Goal: Task Accomplishment & Management: Manage account settings

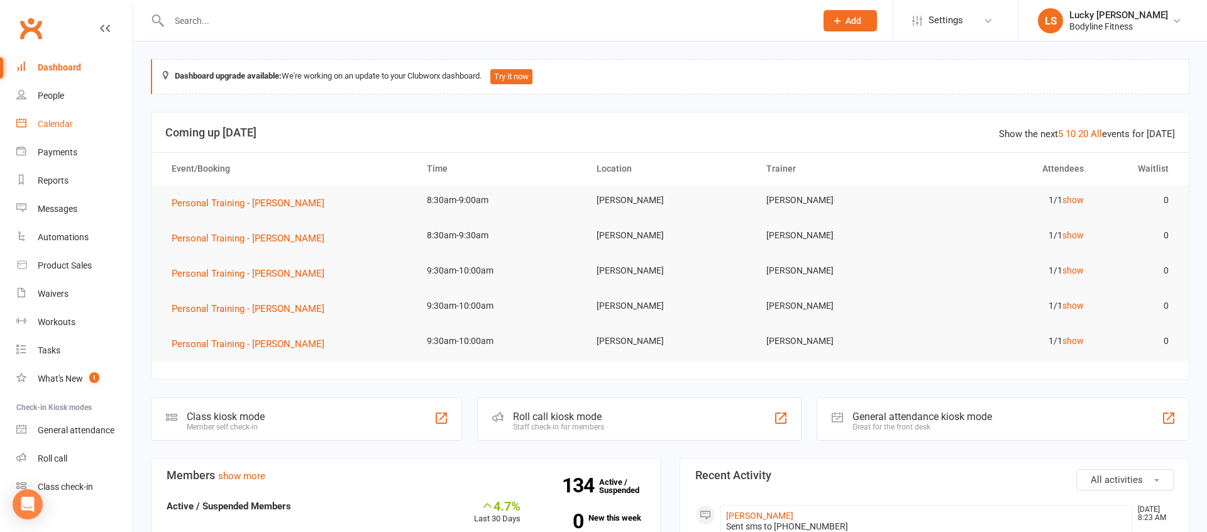
click at [61, 126] on div "Calendar" at bounding box center [55, 124] width 35 height 10
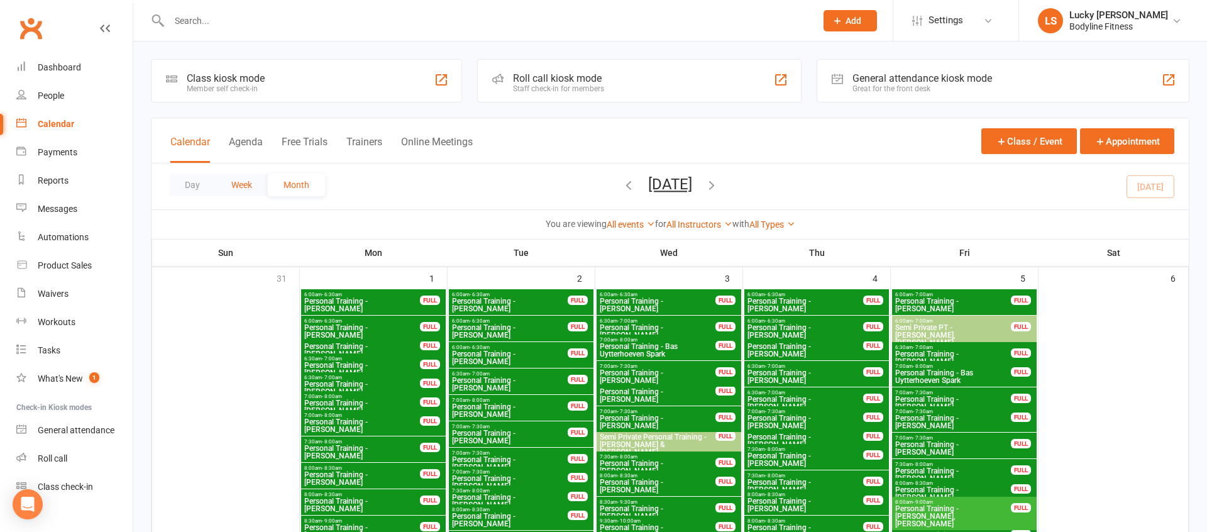
click at [236, 183] on button "Week" at bounding box center [242, 185] width 52 height 23
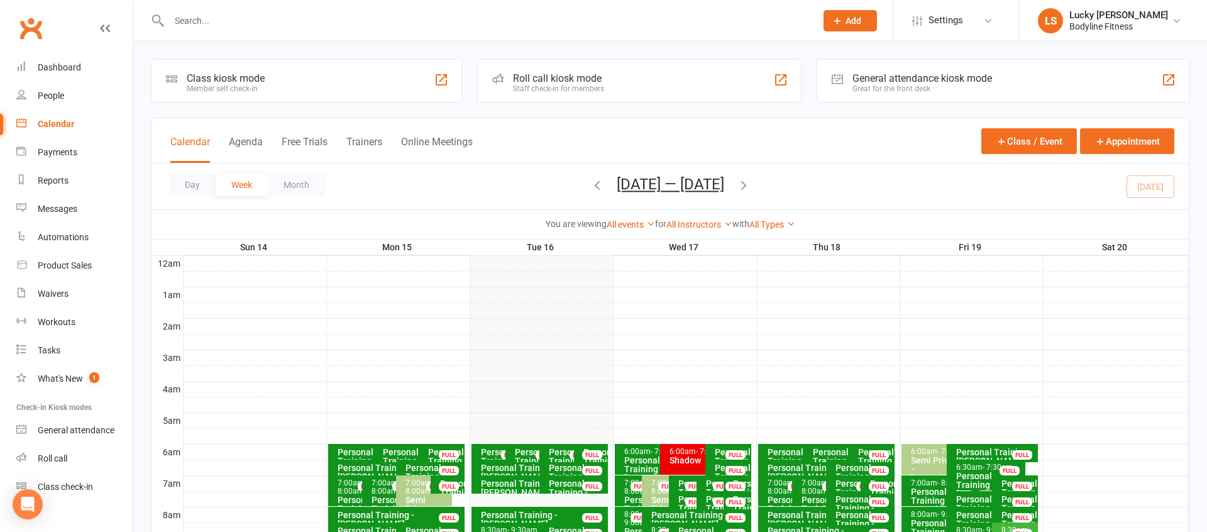
click at [365, 143] on button "Trainers" at bounding box center [364, 149] width 36 height 27
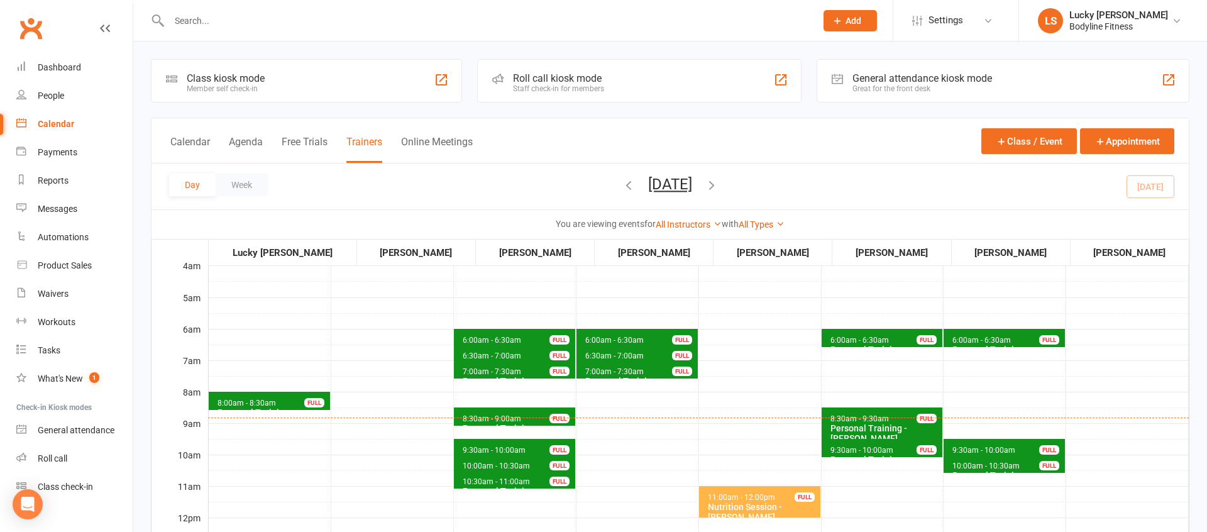
scroll to position [47, 0]
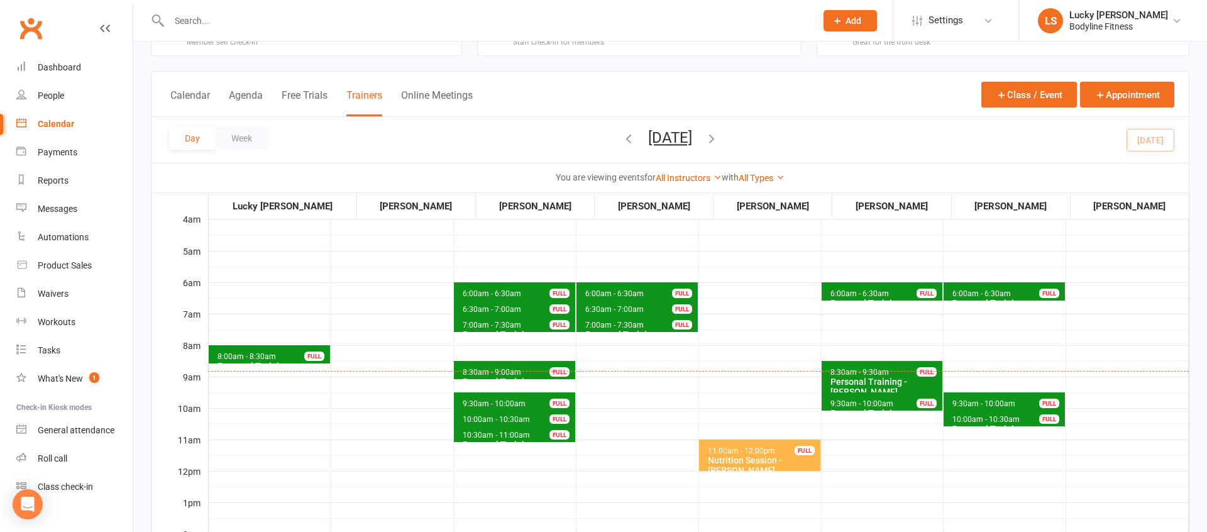
click at [304, 357] on div "FULL" at bounding box center [314, 355] width 20 height 9
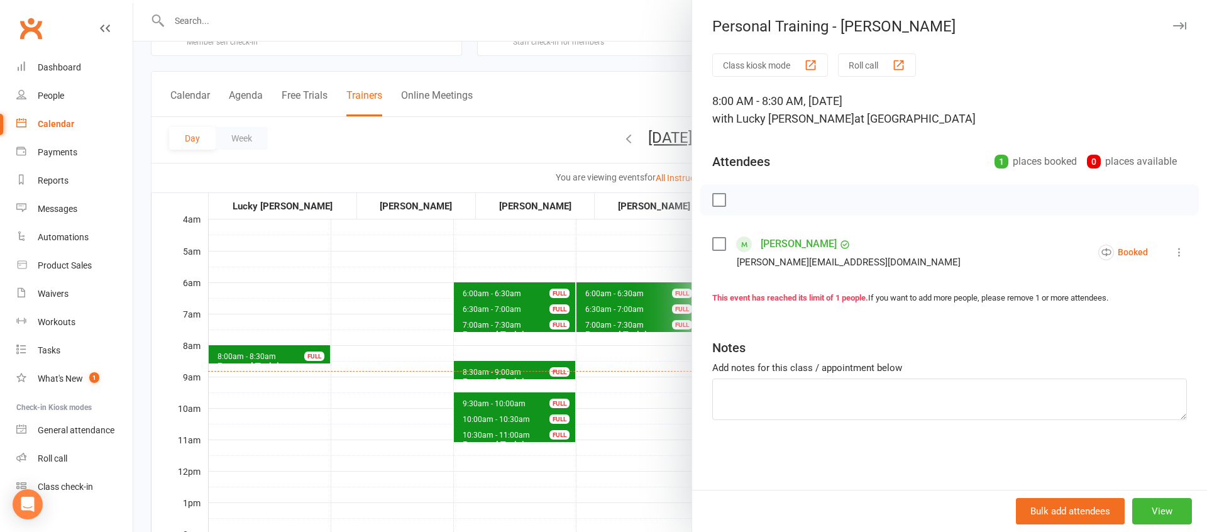
click at [1174, 246] on icon at bounding box center [1179, 252] width 13 height 13
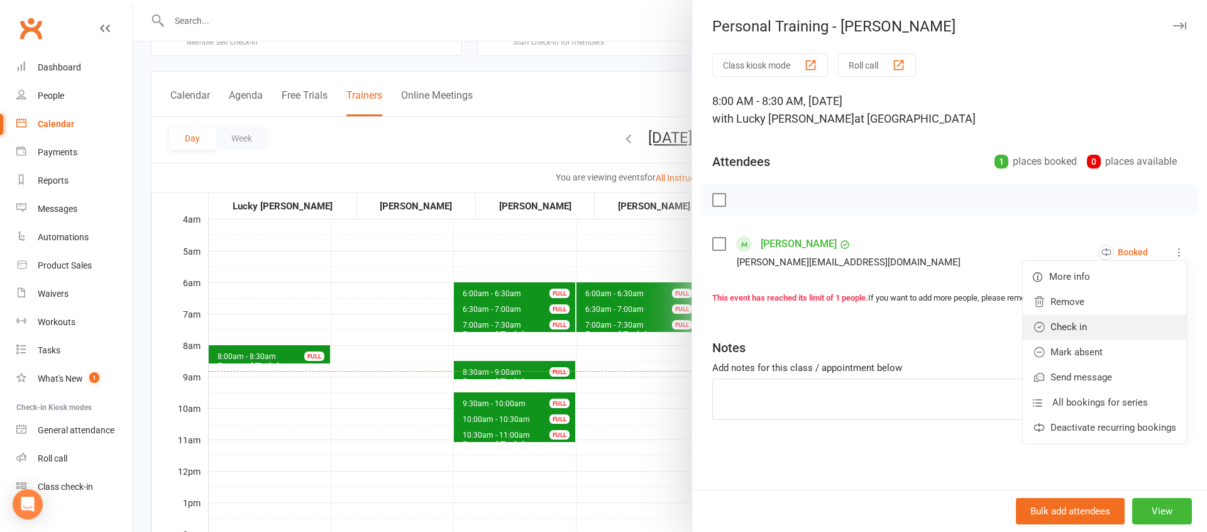
click at [1078, 324] on link "Check in" at bounding box center [1104, 326] width 163 height 25
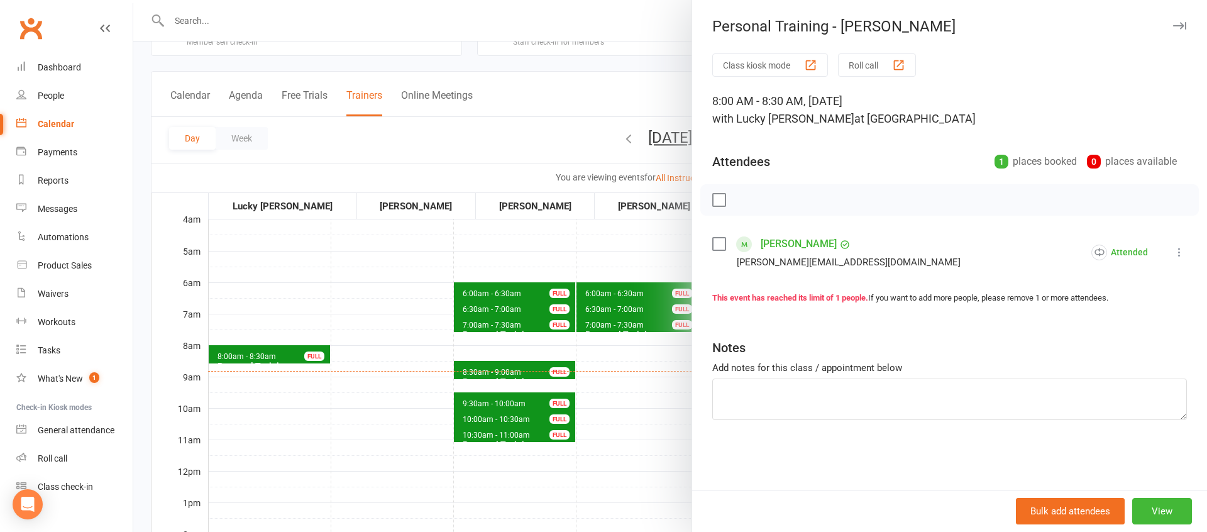
click at [602, 384] on div at bounding box center [670, 266] width 1074 height 532
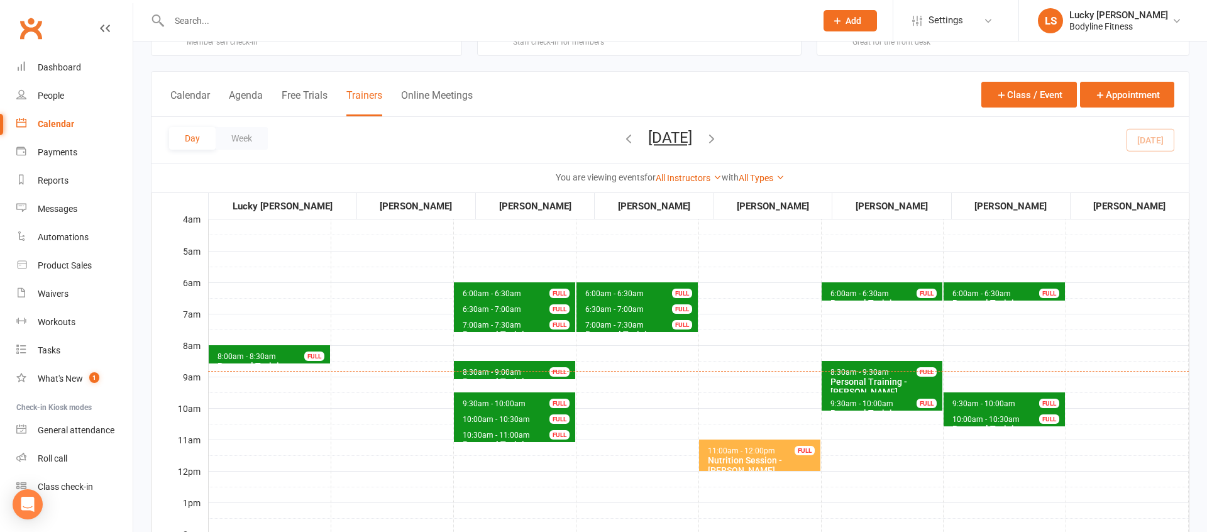
click at [970, 288] on span "6:00am - 6:30am Personal Training - [PERSON_NAME] FULL" at bounding box center [1004, 291] width 121 height 18
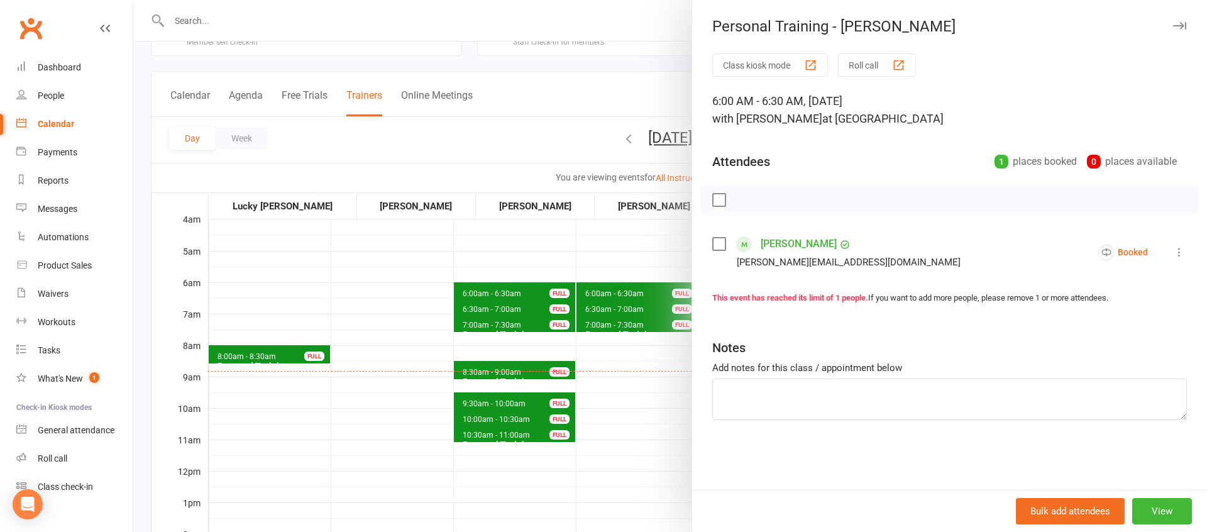
click at [648, 394] on div at bounding box center [670, 266] width 1074 height 532
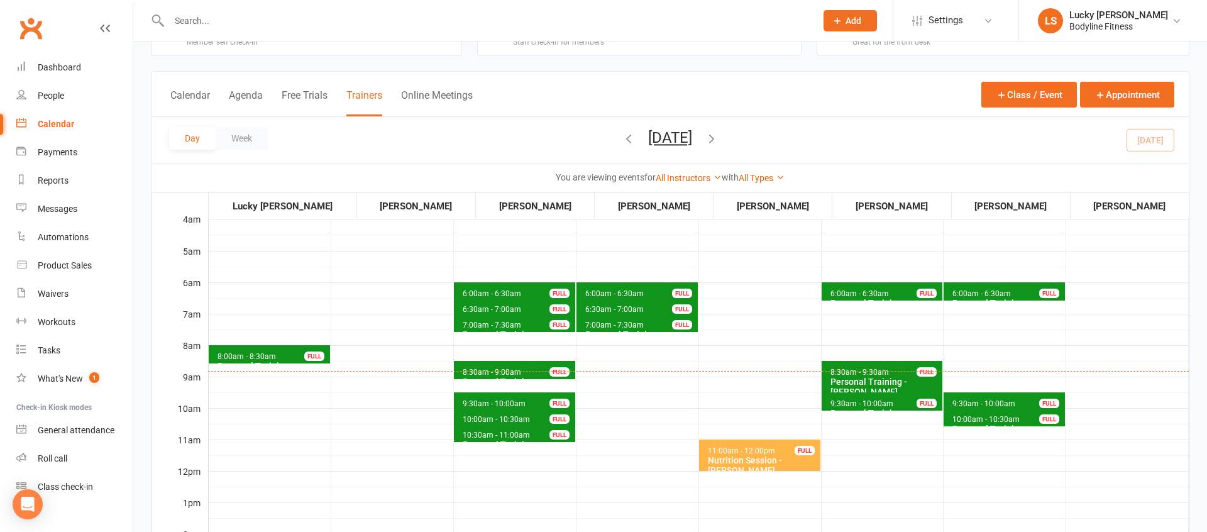
click at [909, 294] on span "6:00am - 6:30am Personal Training - [PERSON_NAME] FULL" at bounding box center [882, 291] width 121 height 18
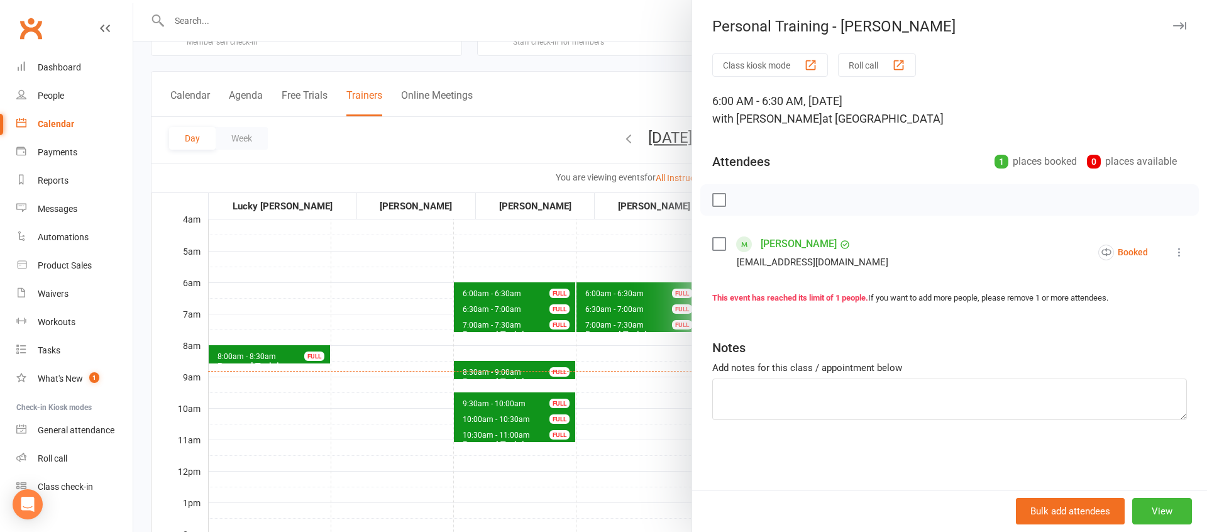
click at [638, 396] on div at bounding box center [670, 266] width 1074 height 532
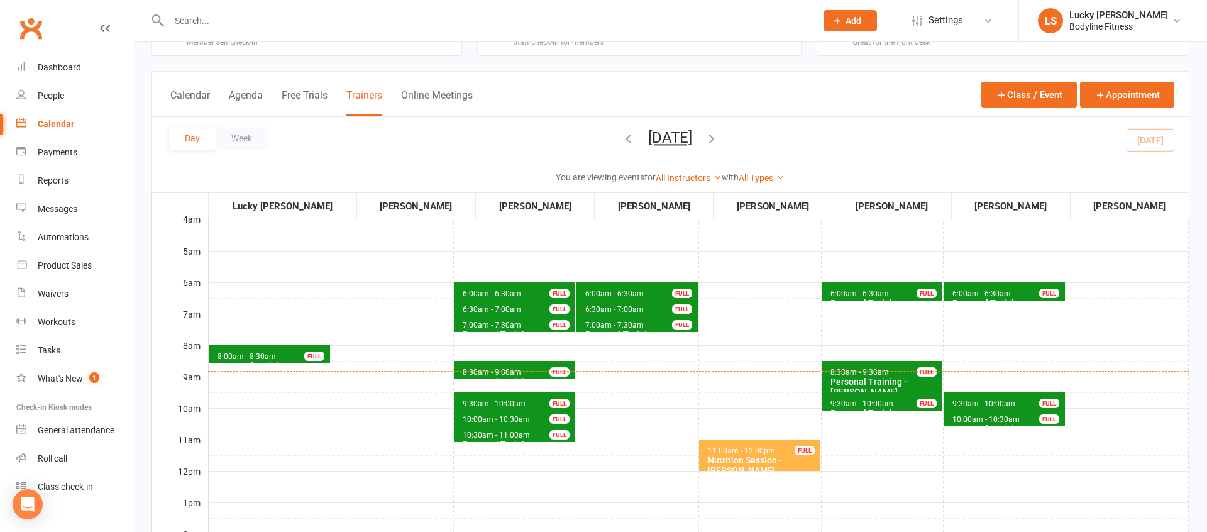
click at [980, 401] on span "9:30am - 10:00am" at bounding box center [984, 403] width 64 height 9
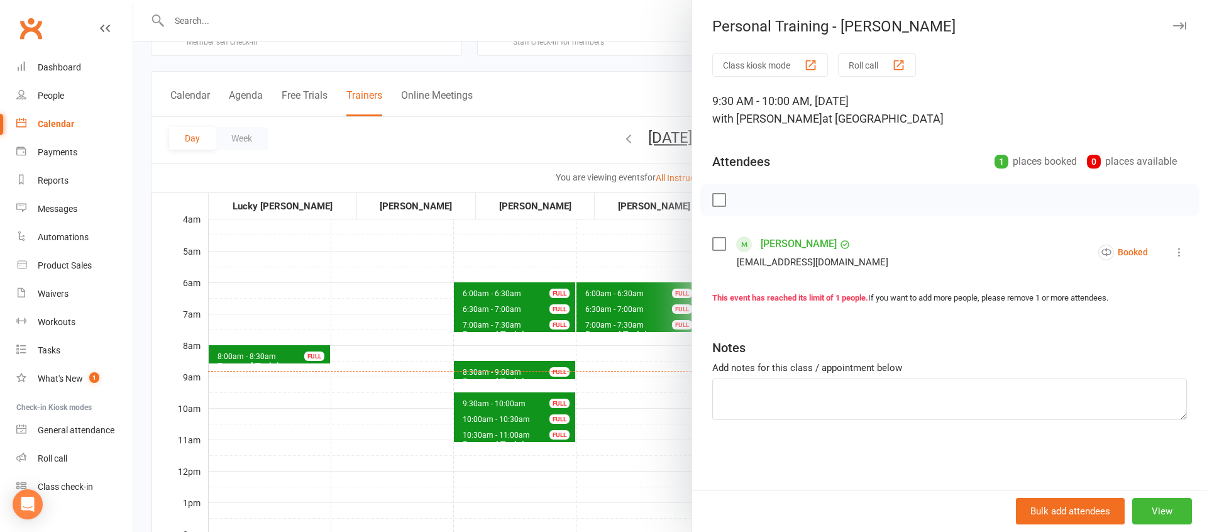
click at [617, 385] on div at bounding box center [670, 266] width 1074 height 532
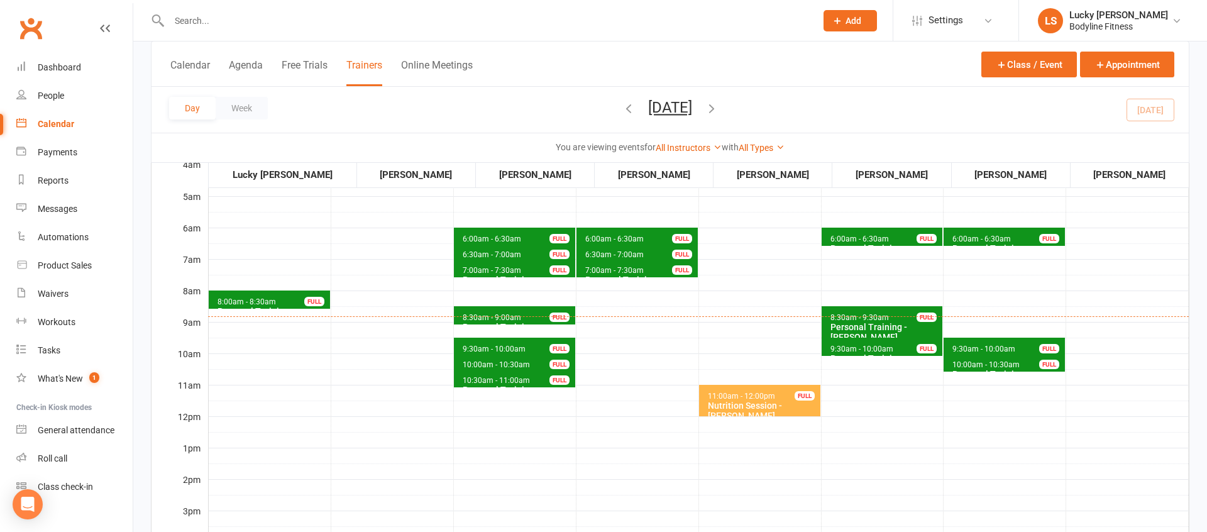
scroll to position [103, 0]
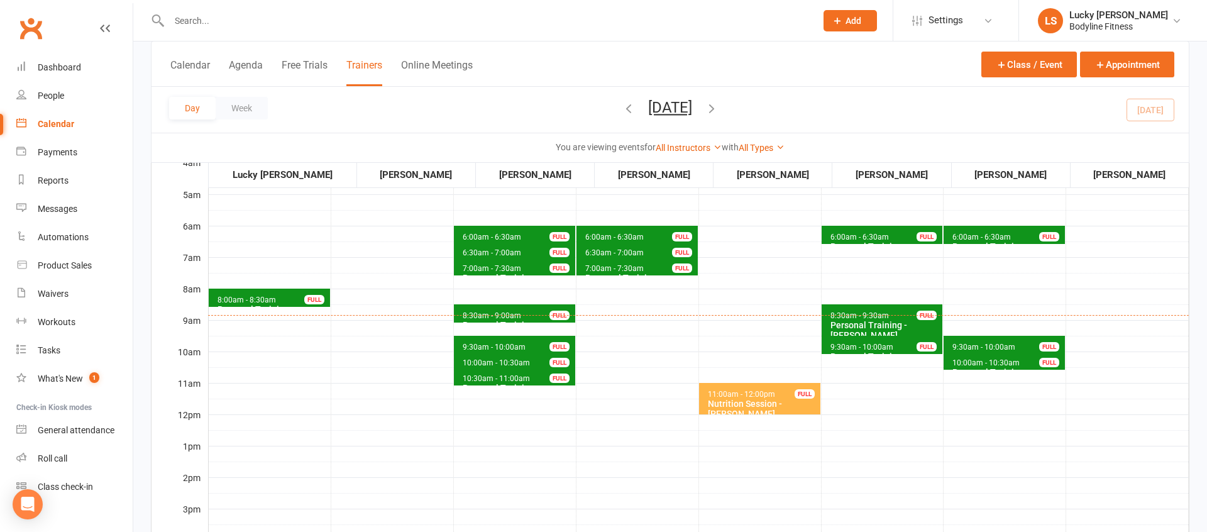
click at [453, 26] on input "text" at bounding box center [486, 21] width 642 height 18
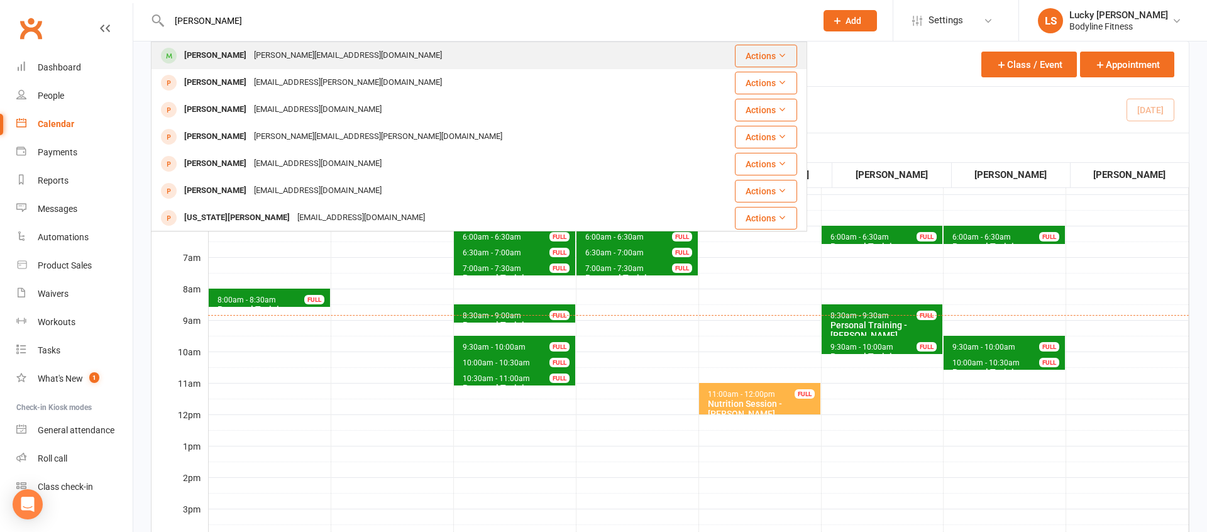
type input "[PERSON_NAME]"
click at [297, 52] on div "[PERSON_NAME][EMAIL_ADDRESS][DOMAIN_NAME]" at bounding box center [348, 56] width 196 height 18
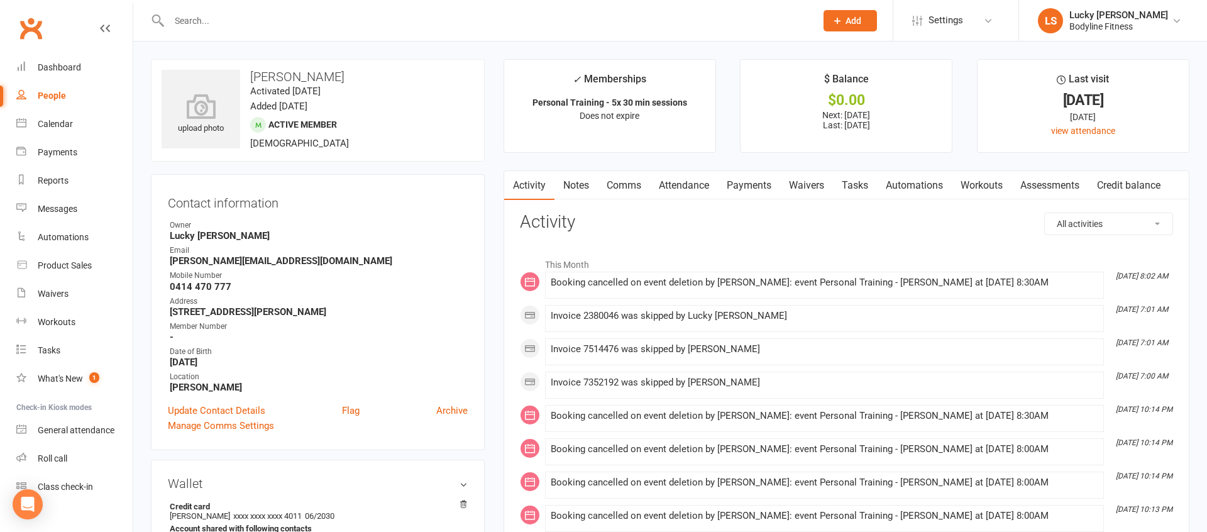
click at [758, 188] on link "Payments" at bounding box center [749, 185] width 62 height 29
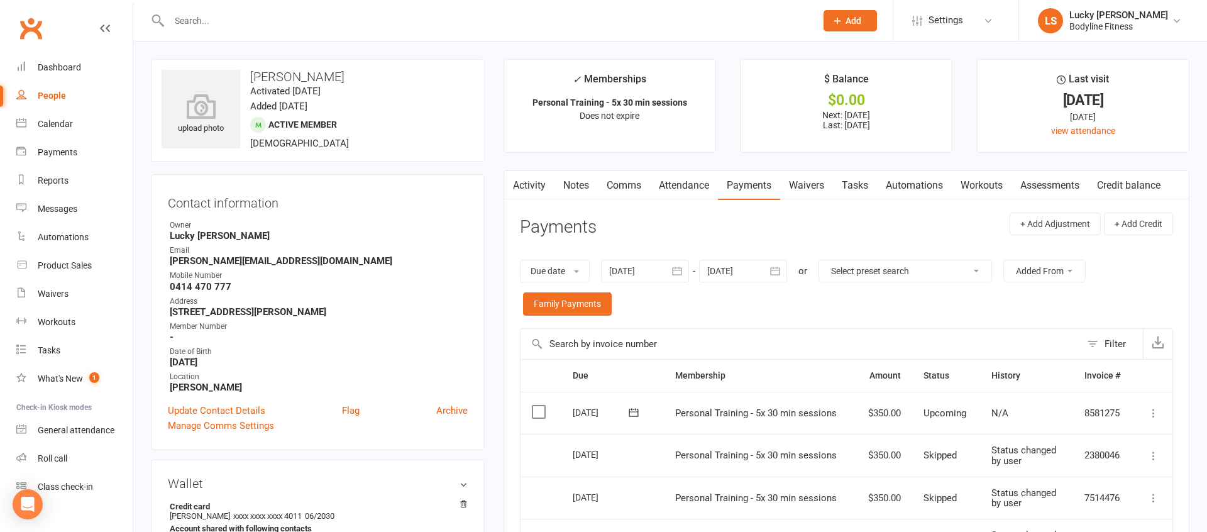
click at [643, 274] on div at bounding box center [645, 271] width 88 height 23
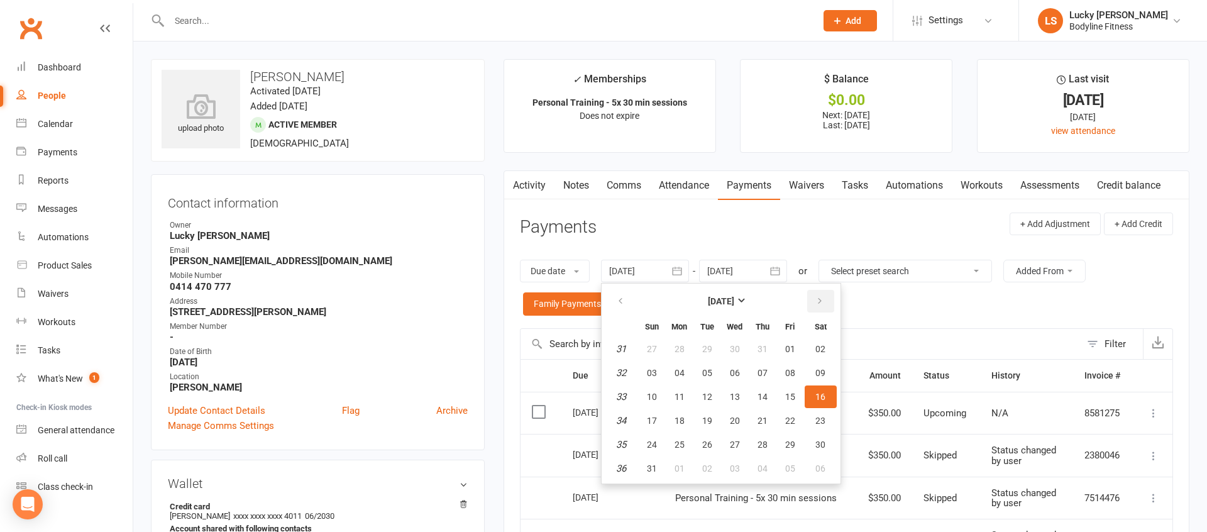
click at [826, 304] on button "button" at bounding box center [820, 301] width 27 height 23
click at [633, 302] on button "button" at bounding box center [621, 301] width 27 height 23
click at [789, 350] on span "01" at bounding box center [790, 349] width 10 height 10
type input "[DATE]"
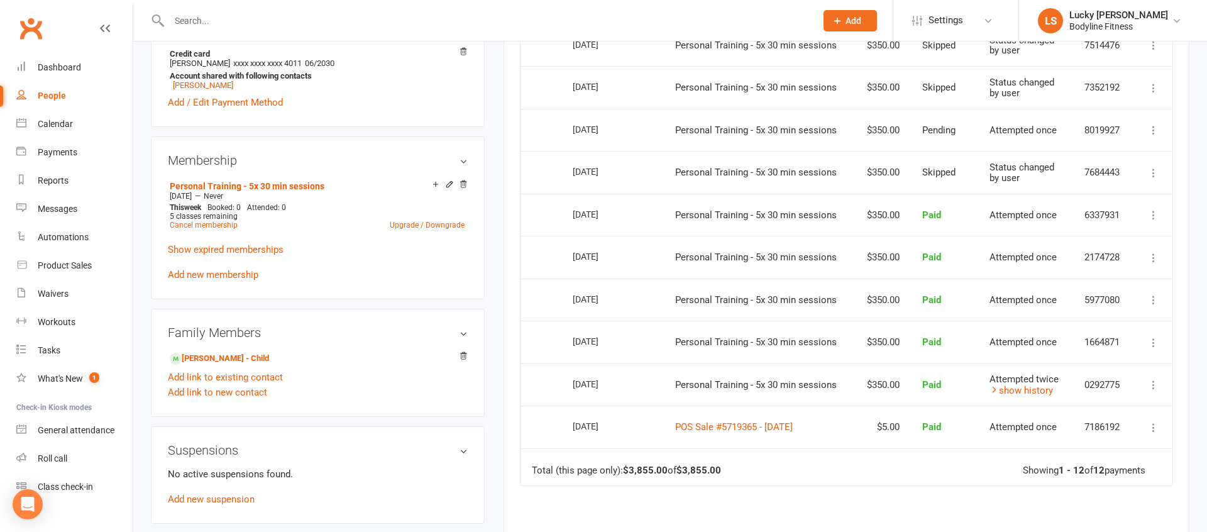
scroll to position [459, 0]
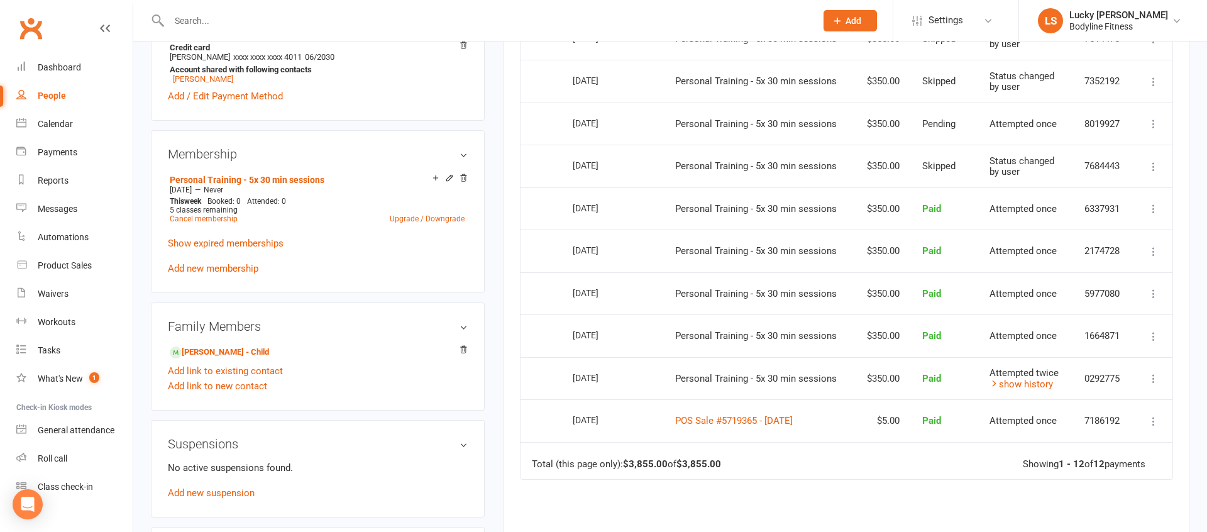
click at [1153, 420] on icon at bounding box center [1154, 421] width 13 height 13
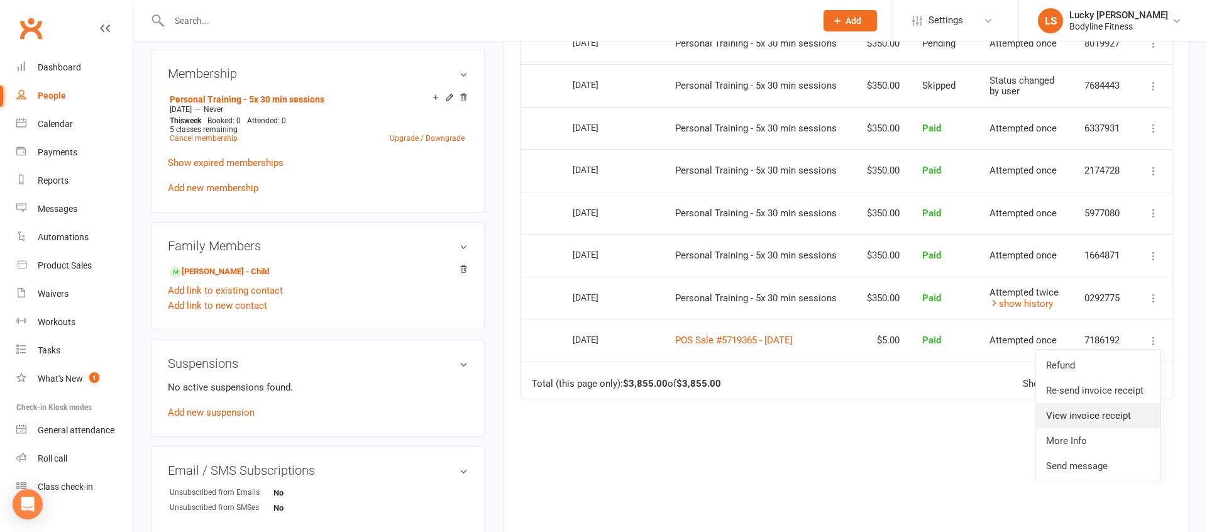
scroll to position [537, 0]
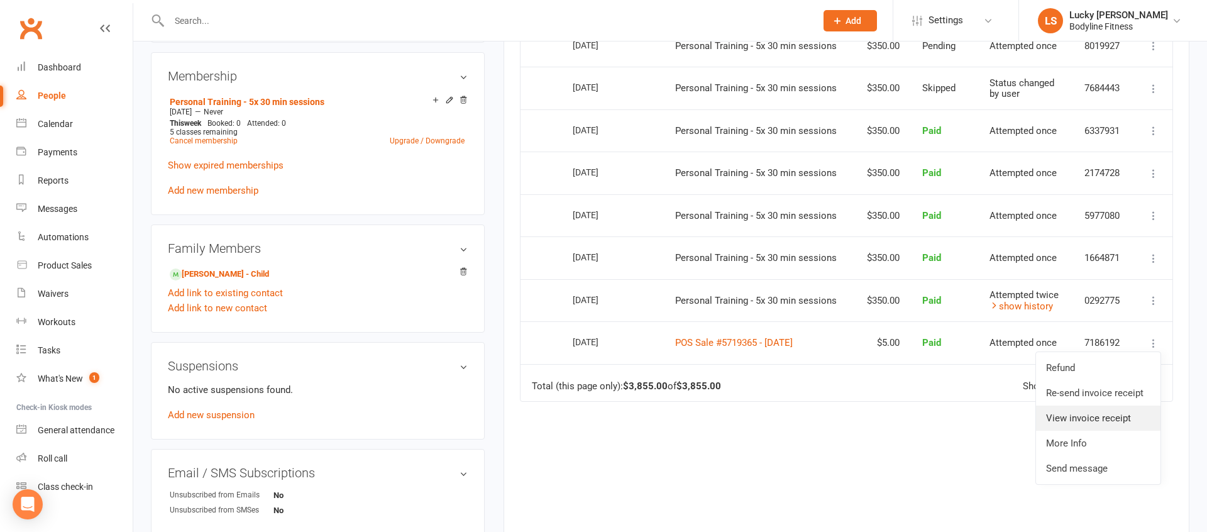
click at [1097, 419] on link "View invoice receipt" at bounding box center [1098, 418] width 125 height 25
click at [1154, 301] on icon at bounding box center [1154, 300] width 13 height 13
click at [1097, 373] on link "View invoice receipt" at bounding box center [1098, 375] width 125 height 25
click at [1154, 257] on icon at bounding box center [1154, 258] width 13 height 13
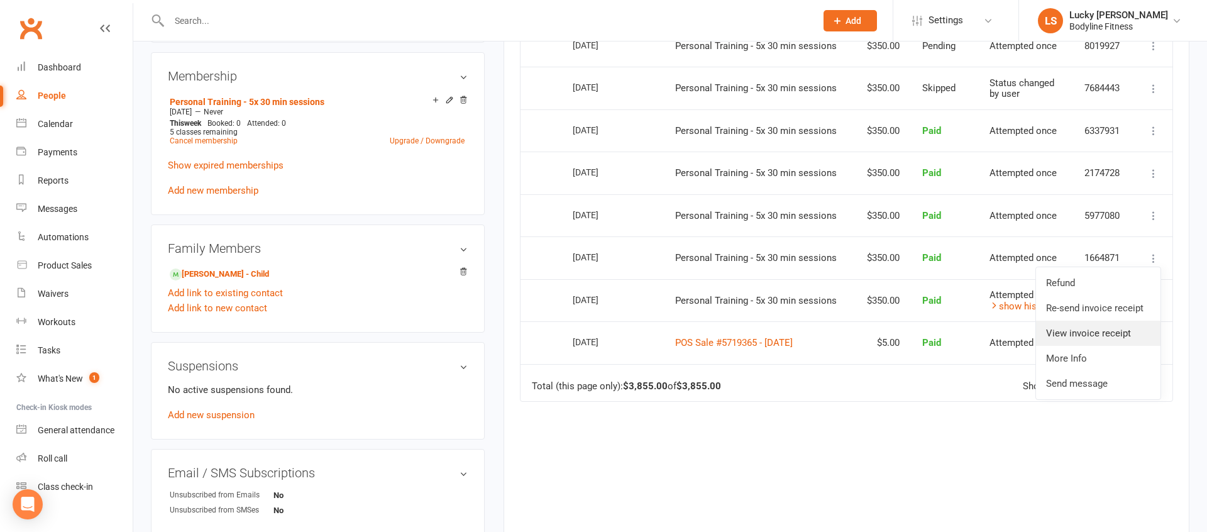
click at [1089, 331] on link "View invoice receipt" at bounding box center [1098, 333] width 125 height 25
click at [1154, 215] on icon at bounding box center [1154, 215] width 13 height 13
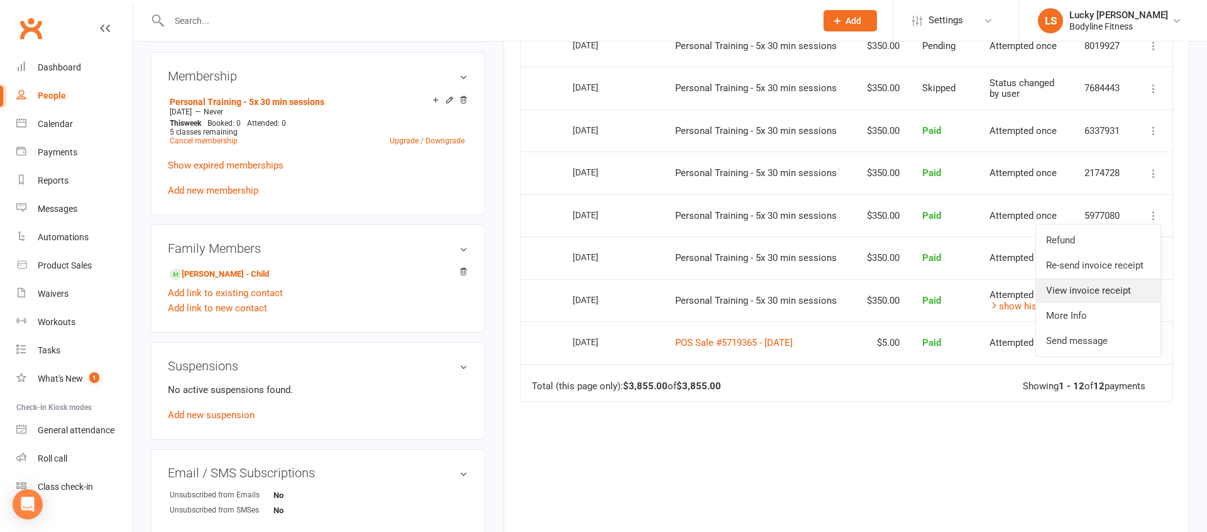
click at [1078, 290] on link "View invoice receipt" at bounding box center [1098, 290] width 125 height 25
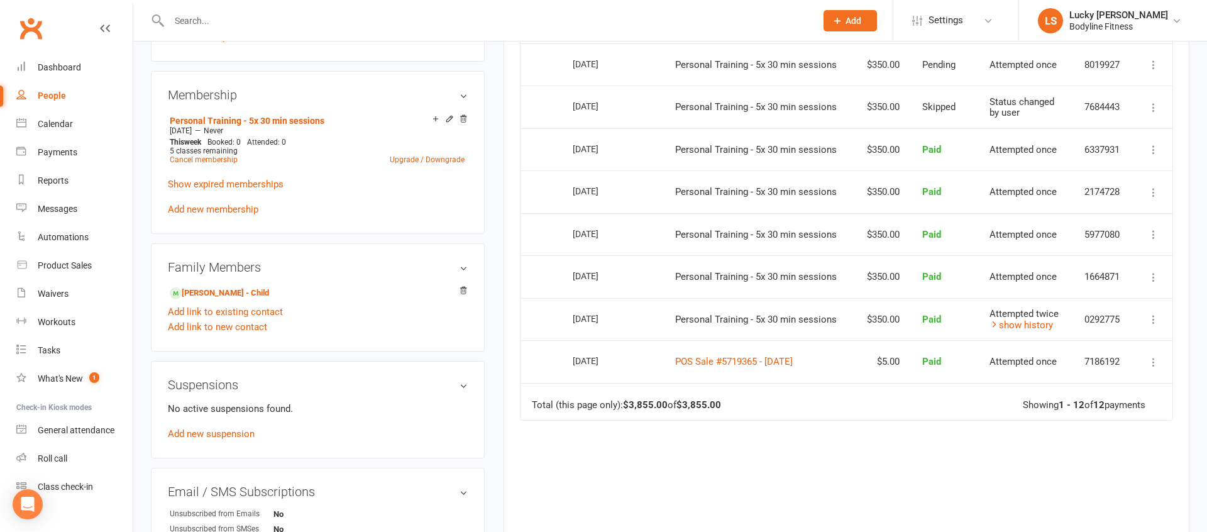
scroll to position [512, 0]
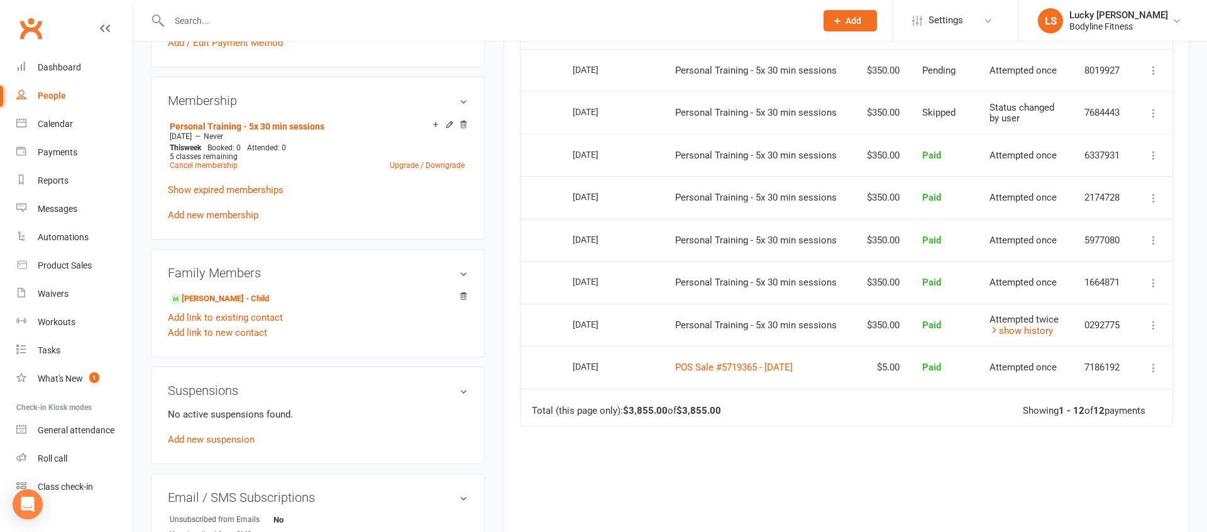
click at [1154, 200] on icon at bounding box center [1154, 198] width 13 height 13
click at [1090, 272] on link "View invoice receipt" at bounding box center [1098, 272] width 125 height 25
click at [1156, 156] on icon at bounding box center [1154, 155] width 13 height 13
click at [1080, 230] on link "View invoice receipt" at bounding box center [1098, 230] width 125 height 25
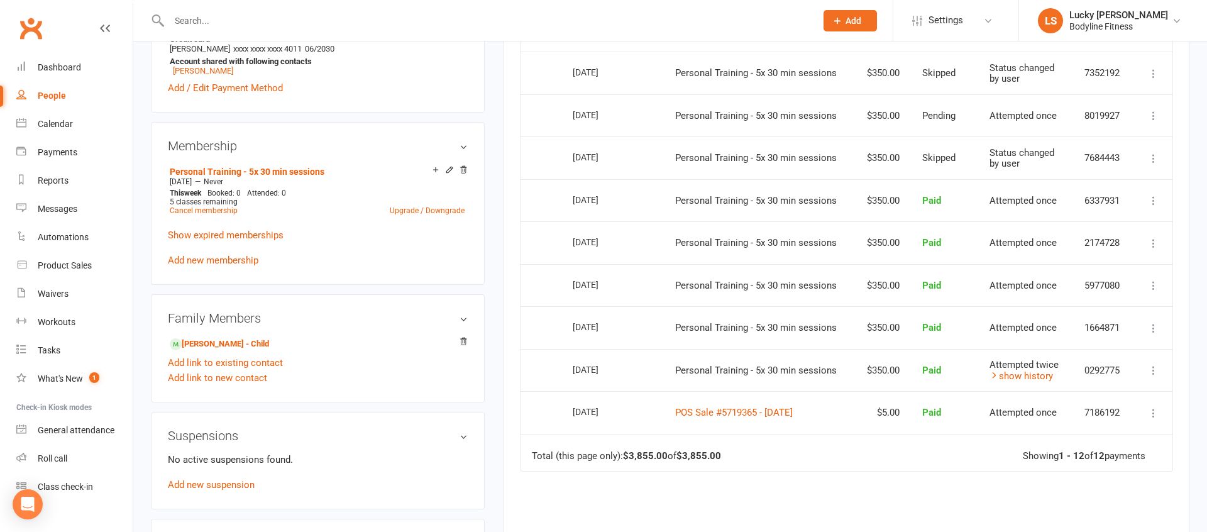
scroll to position [464, 0]
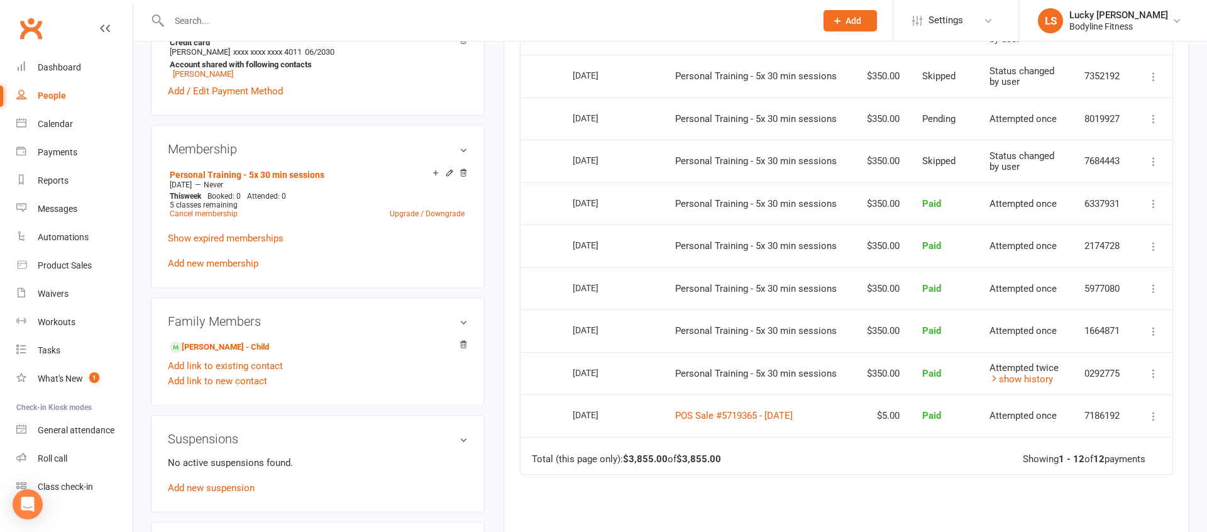
click at [1154, 162] on icon at bounding box center [1154, 161] width 13 height 13
click at [1161, 155] on button at bounding box center [1153, 161] width 15 height 15
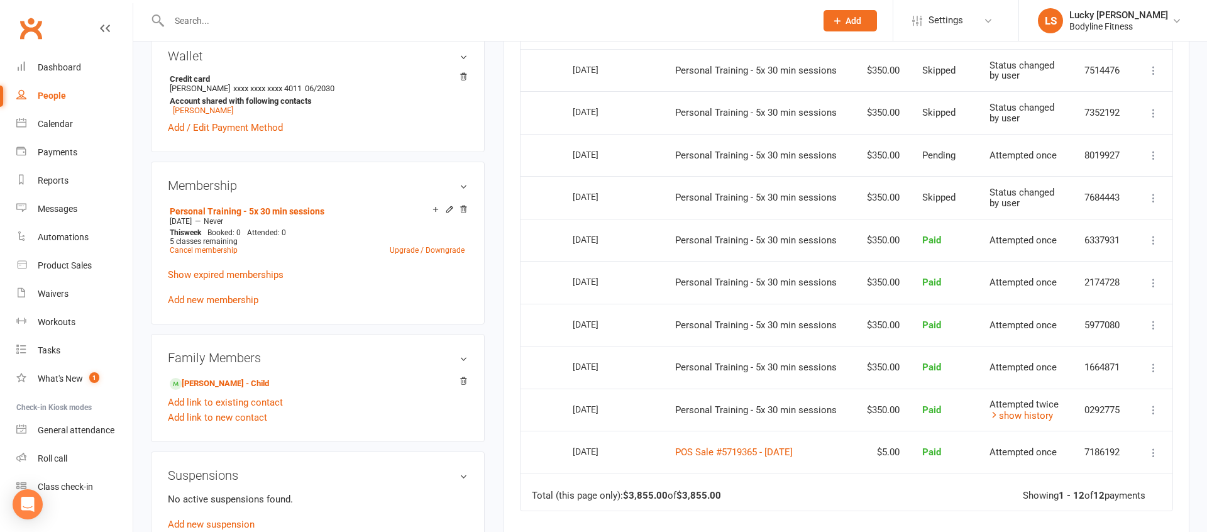
scroll to position [414, 0]
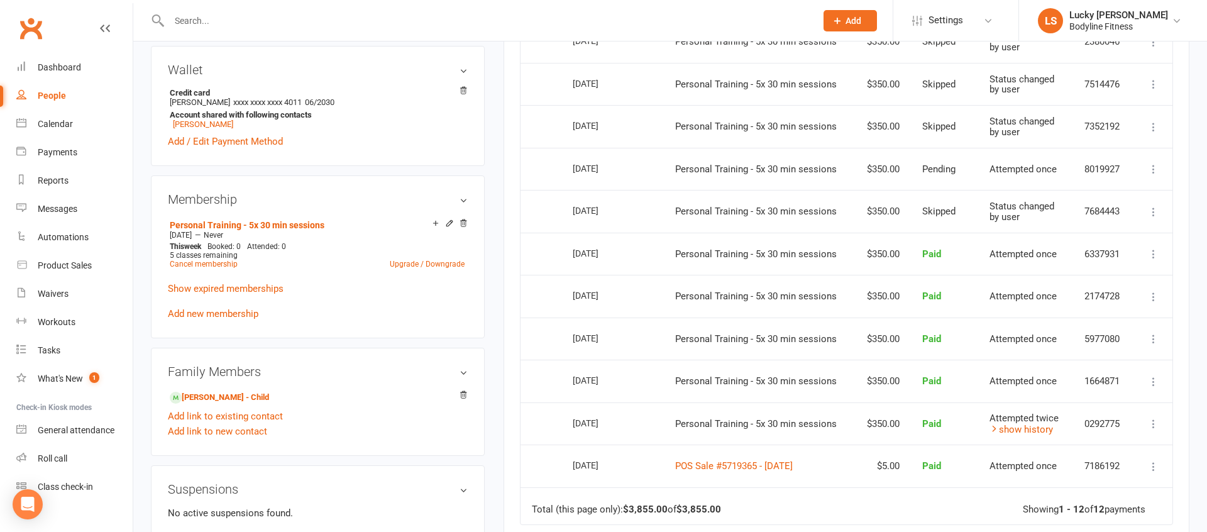
click at [1149, 169] on icon at bounding box center [1154, 169] width 13 height 13
click at [1080, 194] on link "More Info" at bounding box center [1098, 193] width 125 height 25
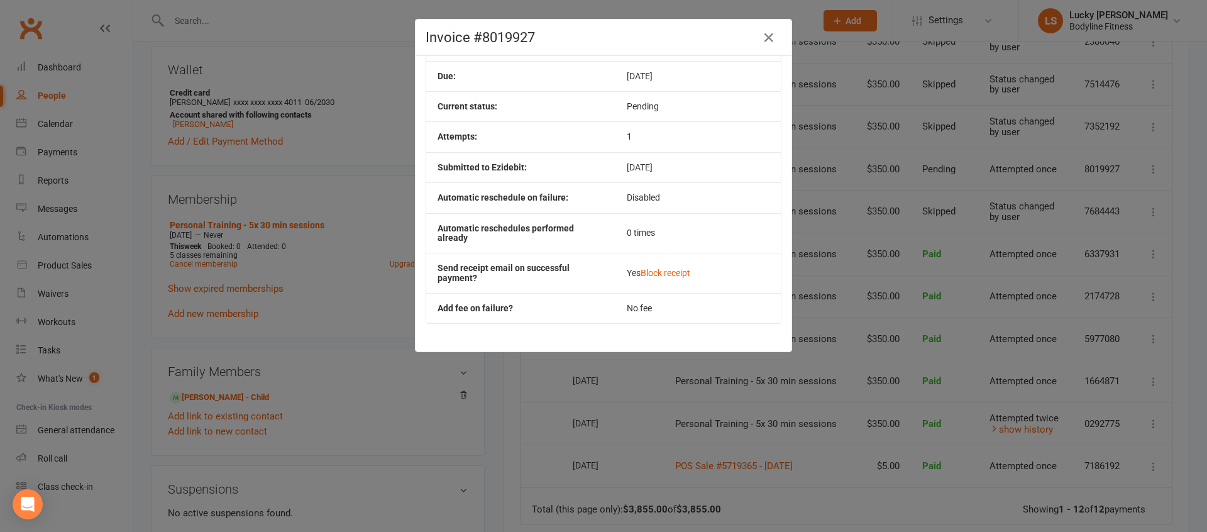
scroll to position [0, 0]
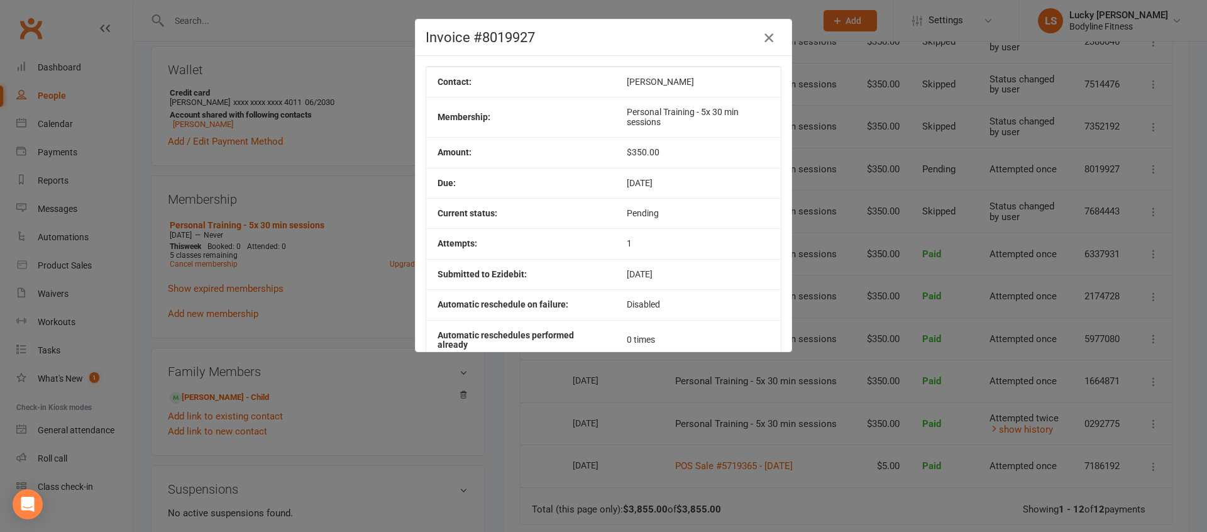
click at [766, 34] on icon "button" at bounding box center [768, 37] width 15 height 15
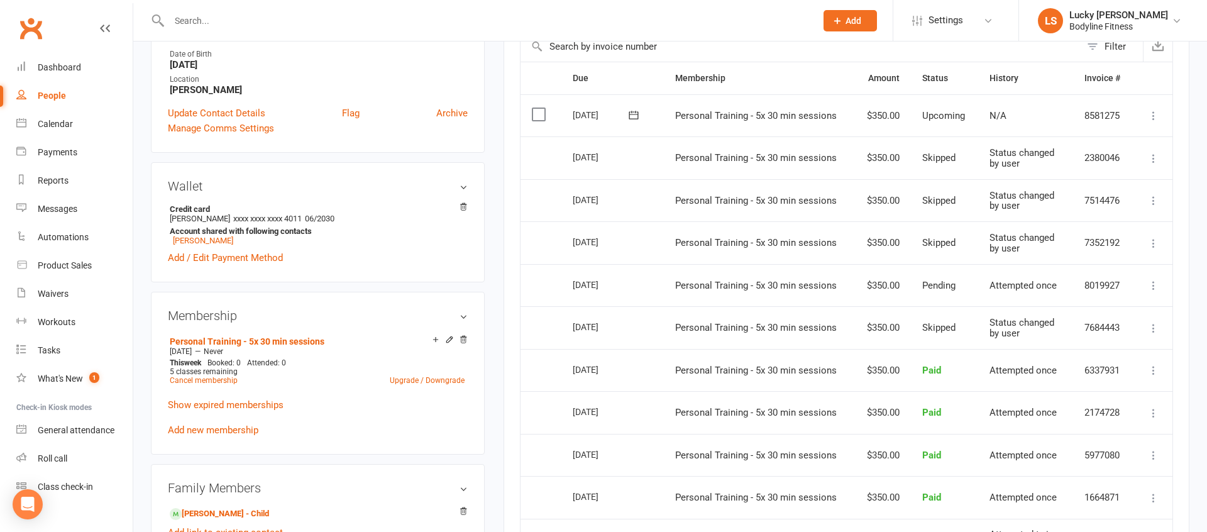
scroll to position [443, 0]
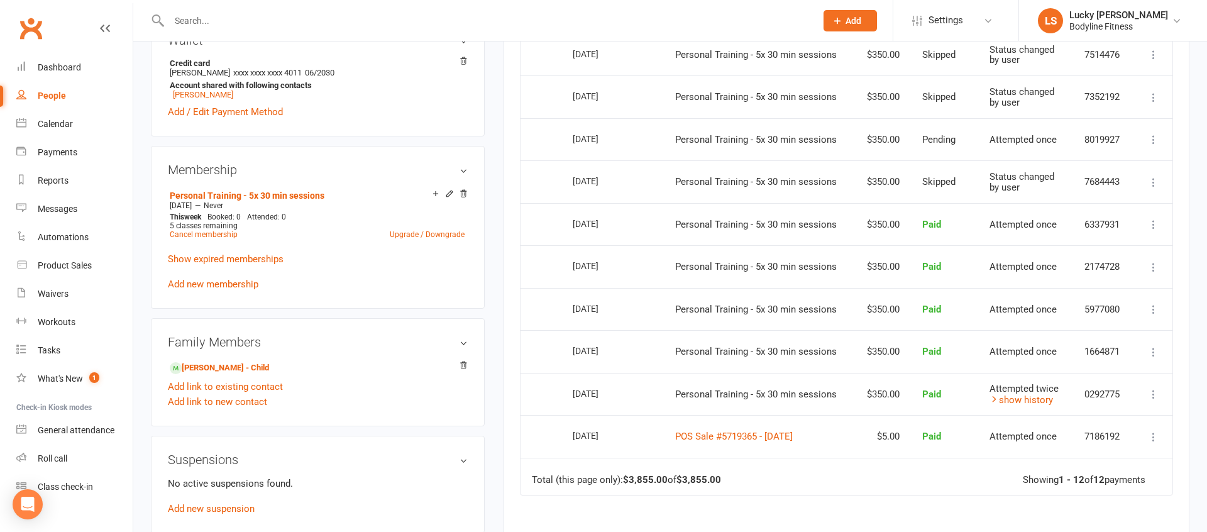
click at [1153, 266] on icon at bounding box center [1154, 267] width 13 height 13
click at [1070, 368] on link "More Info" at bounding box center [1098, 367] width 125 height 25
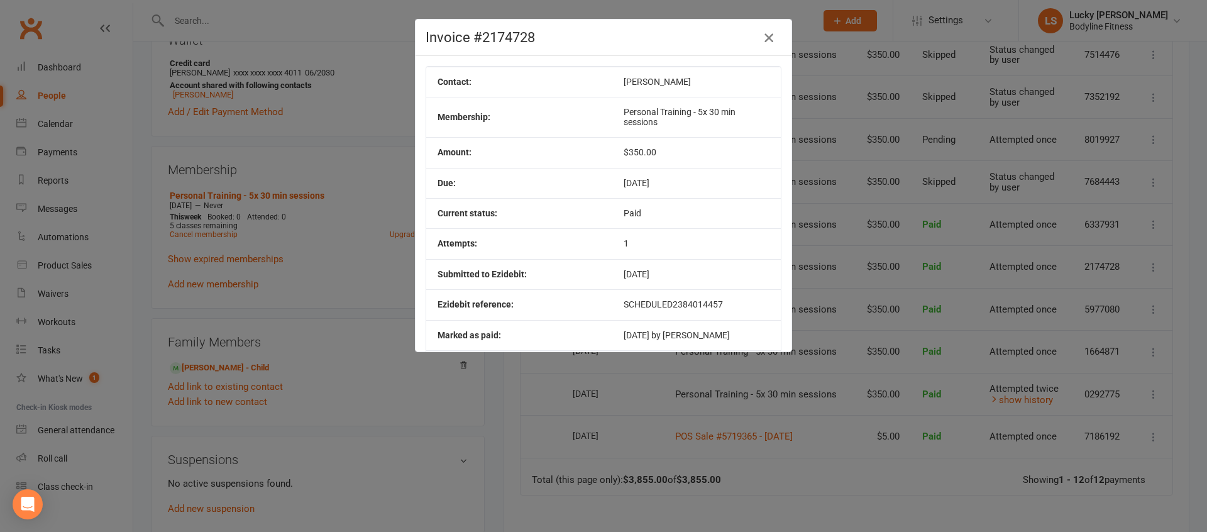
drag, startPoint x: 769, startPoint y: 36, endPoint x: 1004, endPoint y: 218, distance: 297.6
click at [769, 36] on icon "button" at bounding box center [768, 37] width 15 height 15
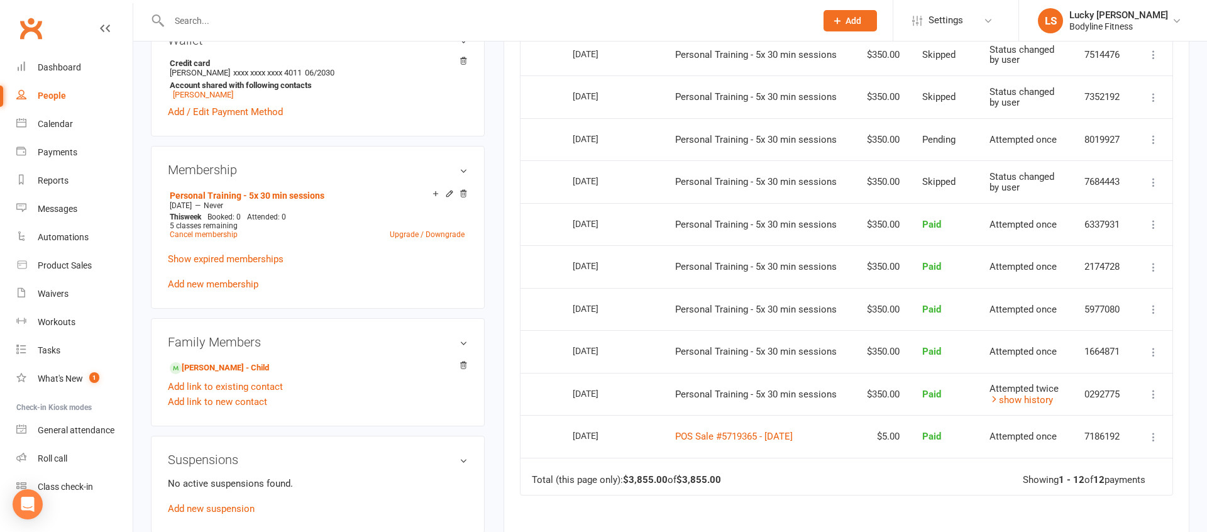
click at [1153, 267] on icon at bounding box center [1154, 267] width 13 height 13
click at [1082, 340] on link "View invoice receipt" at bounding box center [1098, 341] width 125 height 25
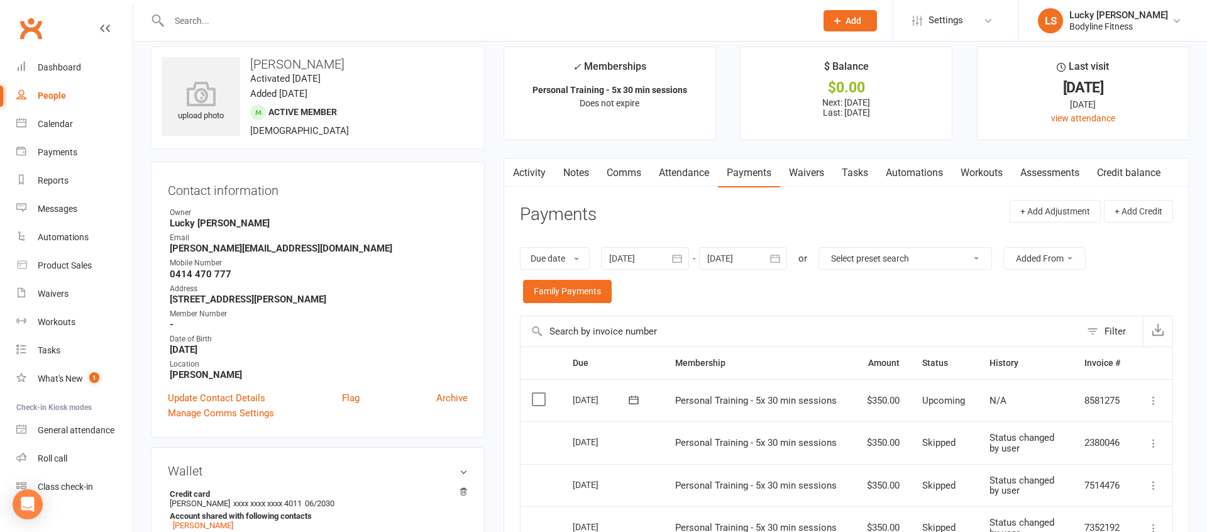
scroll to position [0, 0]
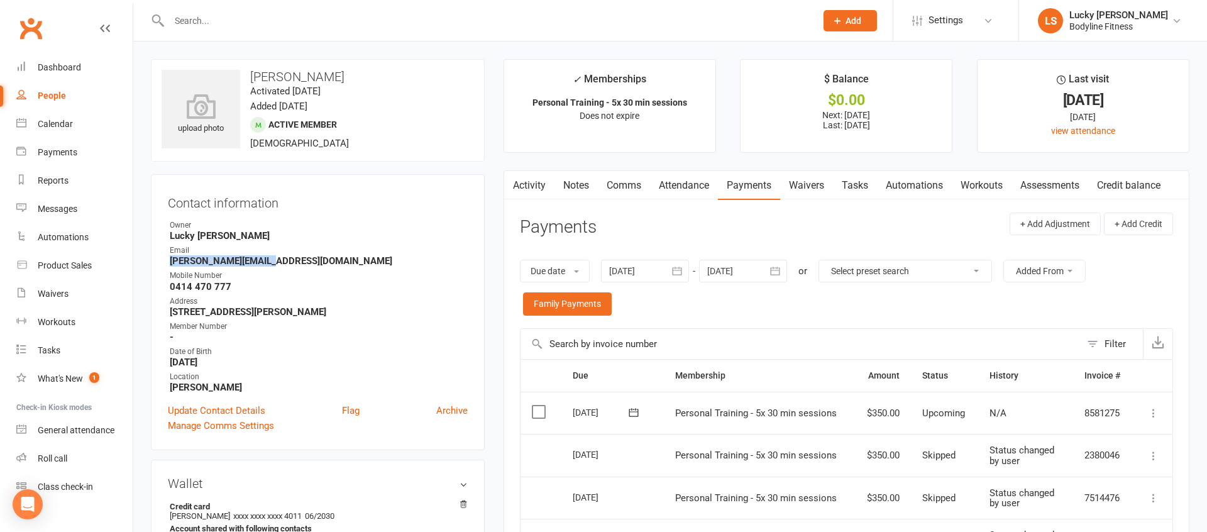
drag, startPoint x: 280, startPoint y: 262, endPoint x: 168, endPoint y: 262, distance: 111.9
click at [168, 262] on li "Email [PERSON_NAME][EMAIL_ADDRESS][DOMAIN_NAME]" at bounding box center [318, 256] width 300 height 22
copy strong "[PERSON_NAME][EMAIL_ADDRESS][DOMAIN_NAME]"
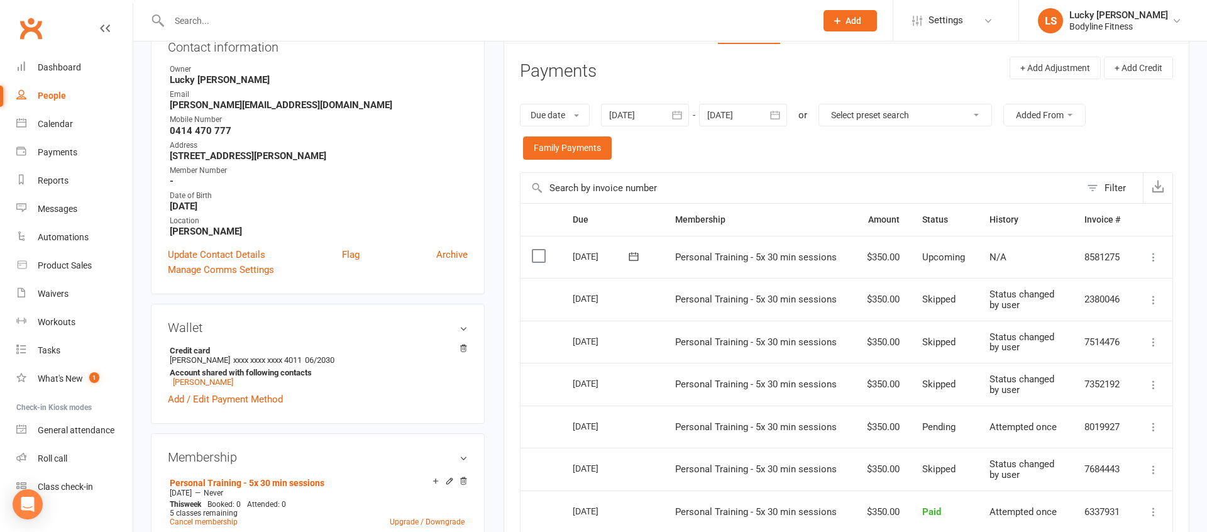
click at [497, 309] on main "✓ Memberships Personal Training - 5x 30 min sessions Does not expire $ Balance …" at bounding box center [846, 440] width 705 height 1074
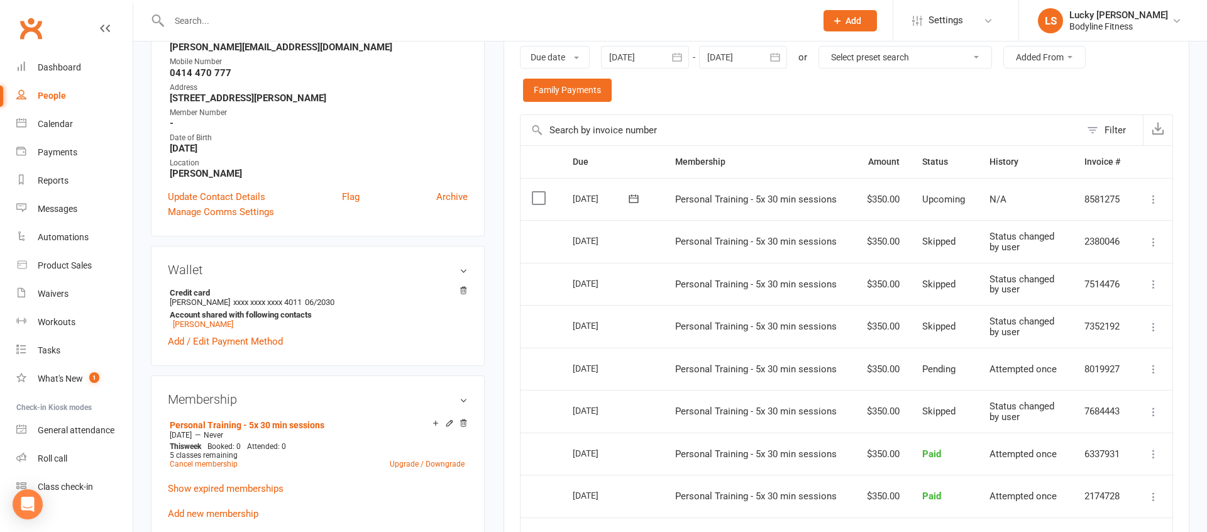
scroll to position [244, 0]
